Goal: Find specific page/section: Find specific page/section

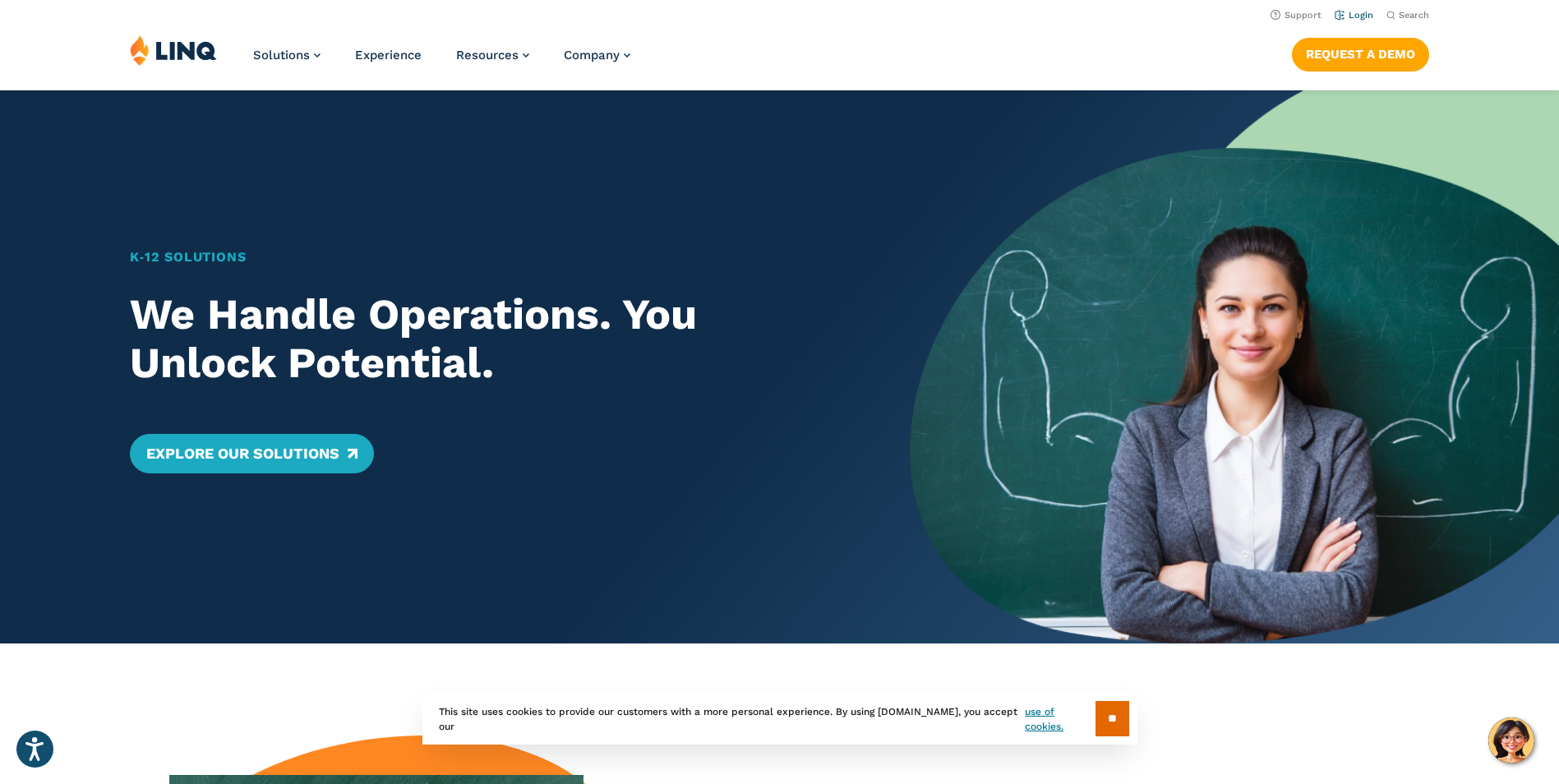
click at [1358, 13] on link "Login" at bounding box center [1354, 15] width 39 height 11
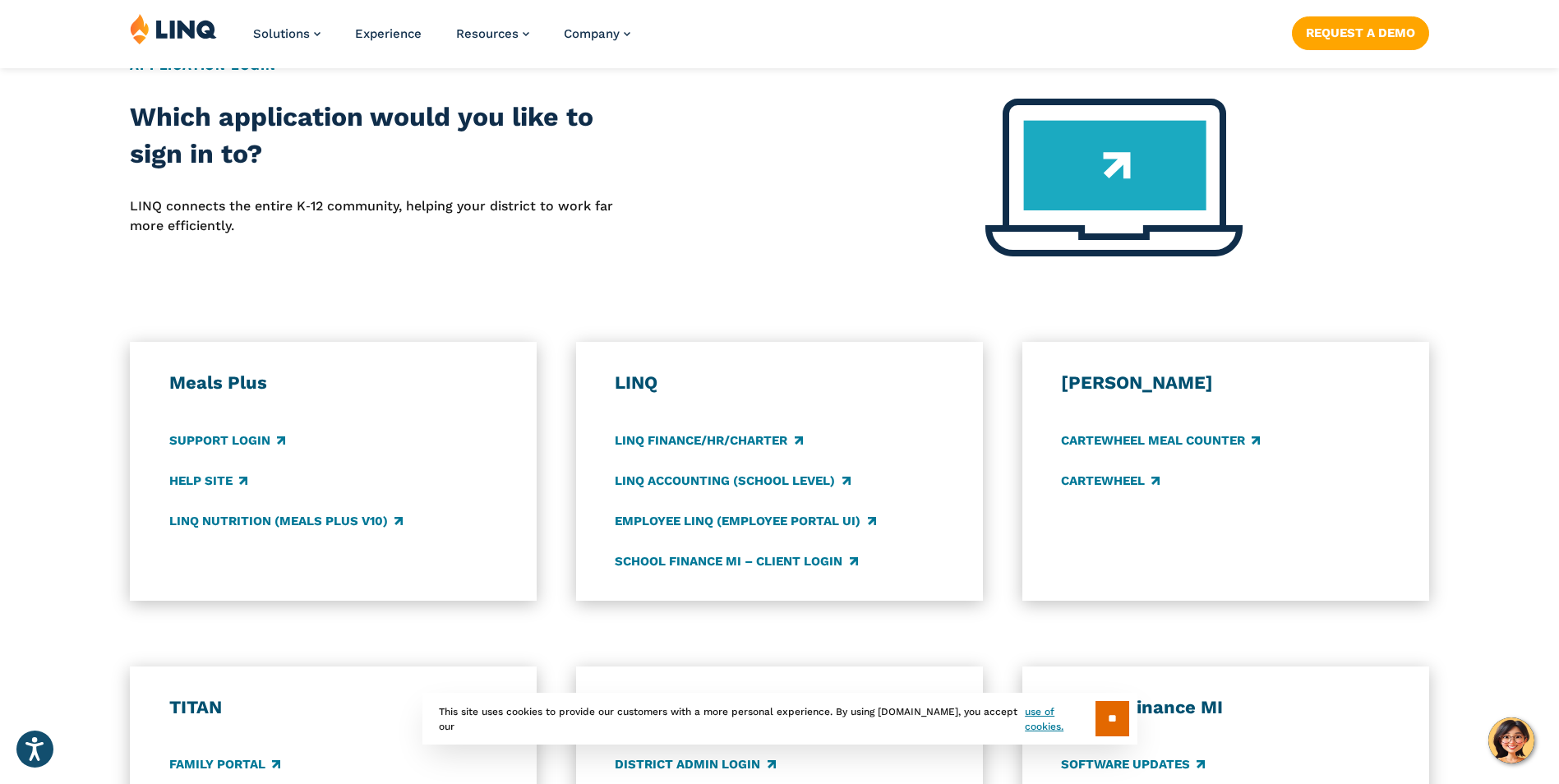
scroll to position [657, 0]
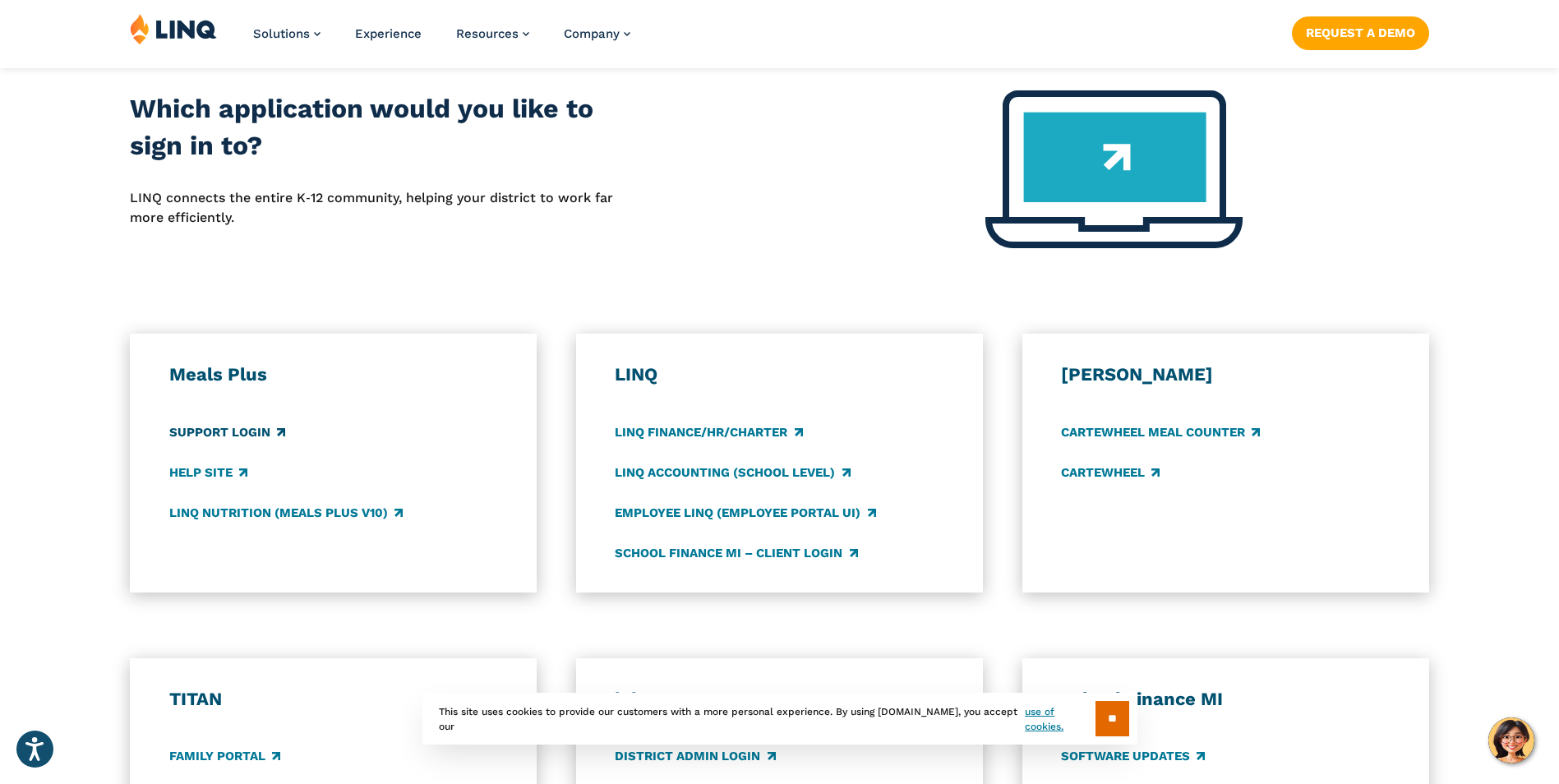
click at [229, 429] on link "Support Login" at bounding box center [227, 432] width 116 height 18
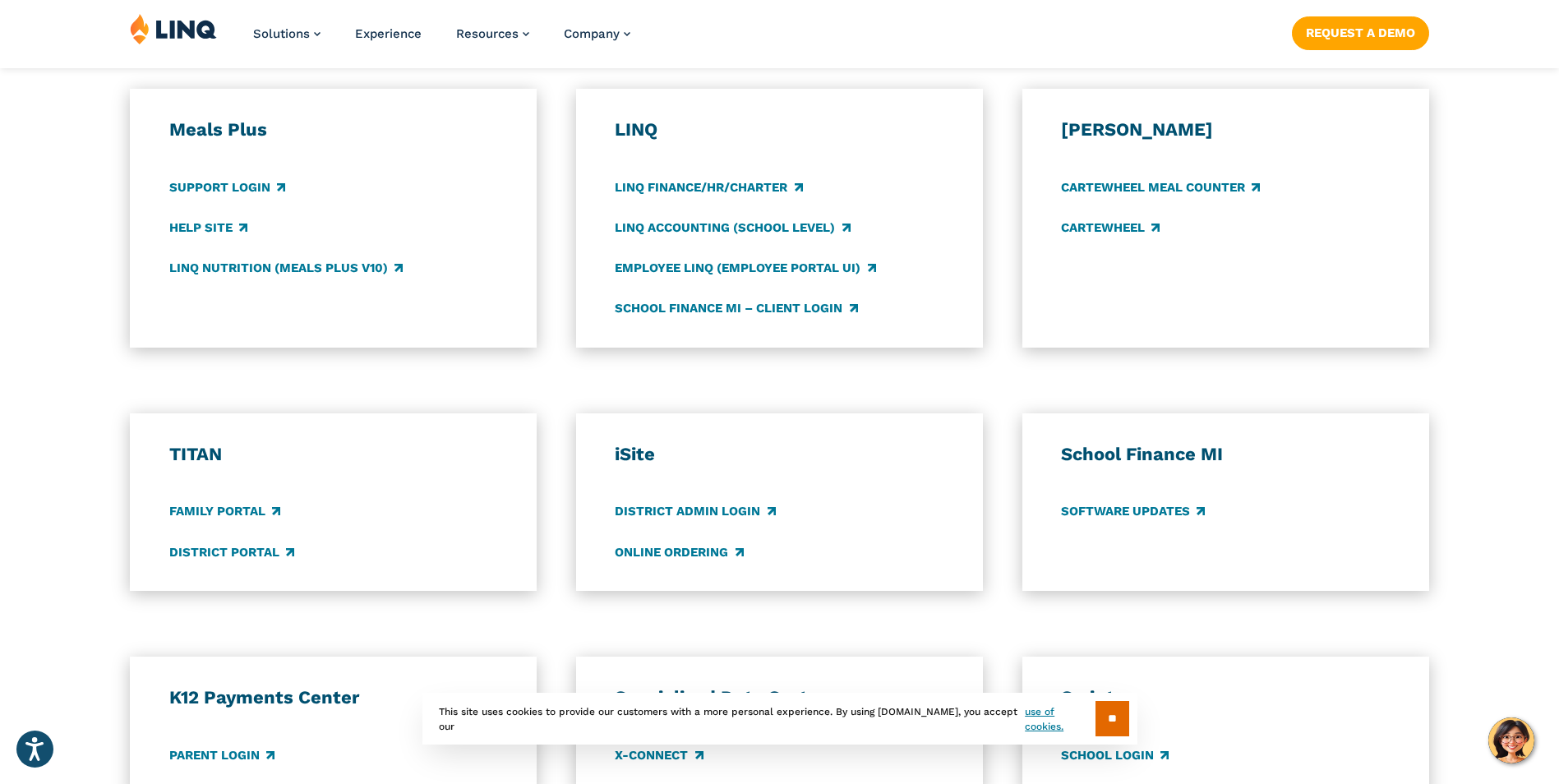
scroll to position [903, 0]
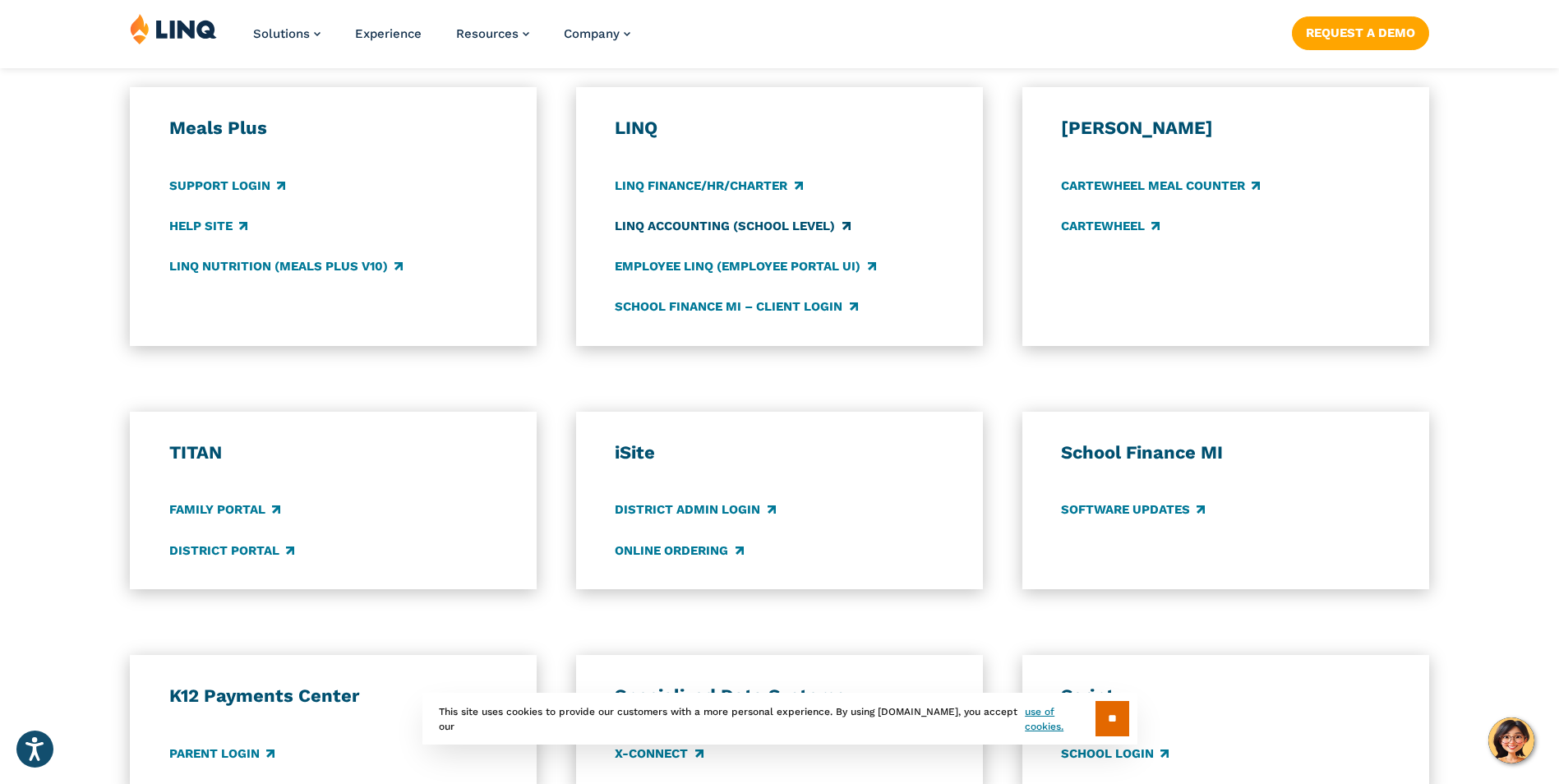
click at [704, 228] on link "LINQ Accounting (school level)" at bounding box center [732, 226] width 235 height 18
click at [703, 221] on link "LINQ Accounting (school level)" at bounding box center [732, 226] width 235 height 18
click at [210, 505] on link "Family Portal" at bounding box center [225, 510] width 111 height 18
